Goal: Task Accomplishment & Management: Use online tool/utility

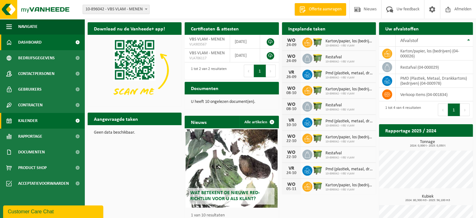
click at [25, 122] on span "Kalender" at bounding box center [27, 121] width 19 height 16
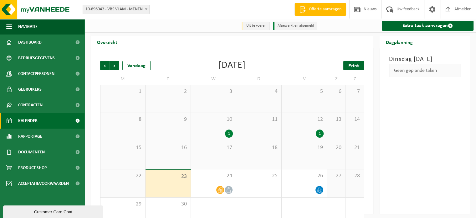
click at [354, 67] on span "Print" at bounding box center [353, 65] width 11 height 5
click at [116, 65] on span "Volgende" at bounding box center [114, 65] width 9 height 9
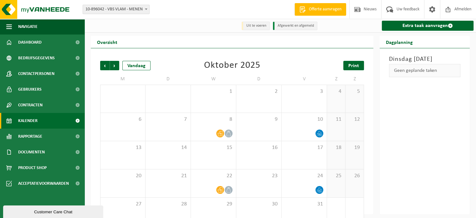
click at [357, 65] on span "Print" at bounding box center [353, 65] width 11 height 5
click at [116, 65] on span "Volgende" at bounding box center [114, 65] width 9 height 9
click at [354, 67] on span "Print" at bounding box center [353, 65] width 11 height 5
click at [115, 65] on span "Volgende" at bounding box center [114, 65] width 9 height 9
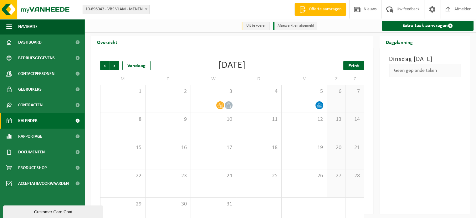
click at [356, 67] on span "Print" at bounding box center [353, 65] width 11 height 5
